Goal: Information Seeking & Learning: Understand process/instructions

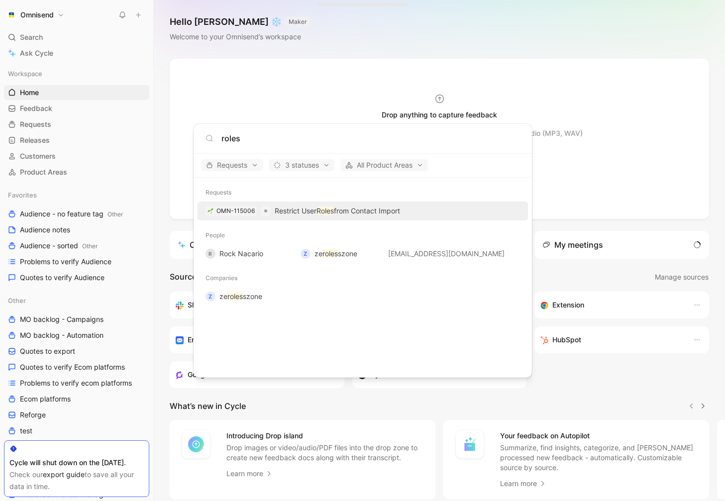
type input "roles"
click at [374, 213] on p "Restrict User Roles from Contact Import" at bounding box center [337, 211] width 125 height 12
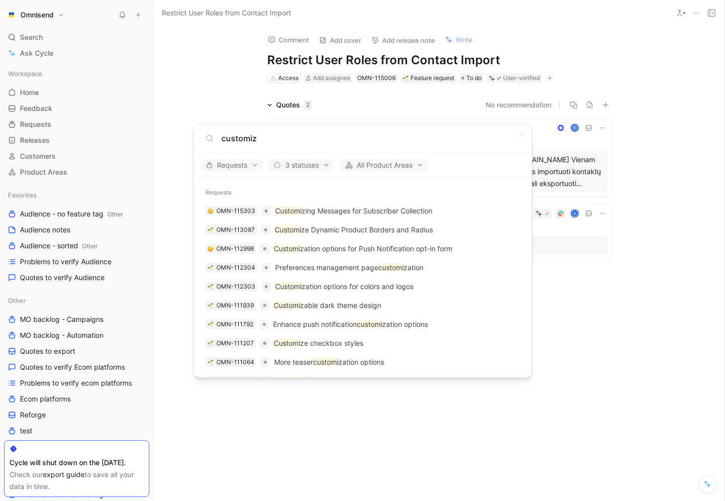
type input "customize"
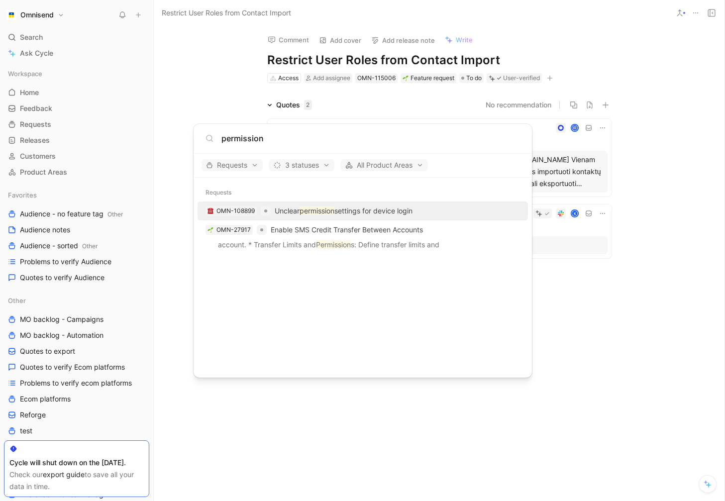
type input "permission"
click at [410, 209] on p "Unclear permission settings for device login" at bounding box center [344, 211] width 138 height 12
click at [654, 287] on body "Omnisend Search ⌘ K Ask Cycle Workspace Home G then H Feedback G then F Request…" at bounding box center [362, 250] width 725 height 501
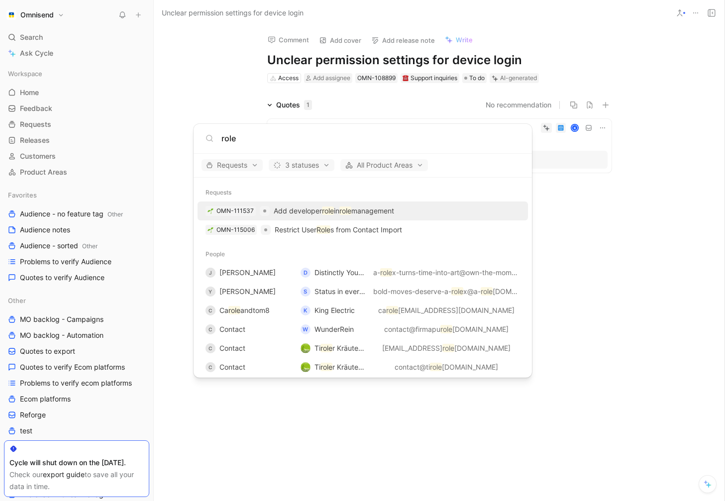
type input "role"
click at [391, 211] on p "Add developer role in role management" at bounding box center [334, 211] width 120 height 12
